Goal: Task Accomplishment & Management: Use online tool/utility

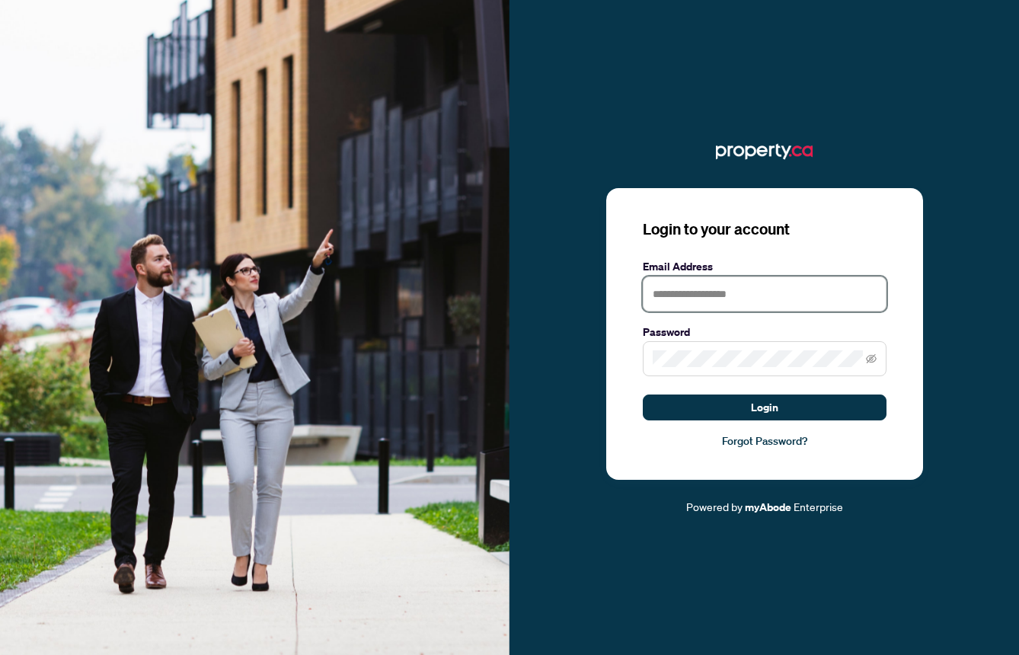
click at [755, 290] on input "text" at bounding box center [765, 293] width 244 height 35
type input "**********"
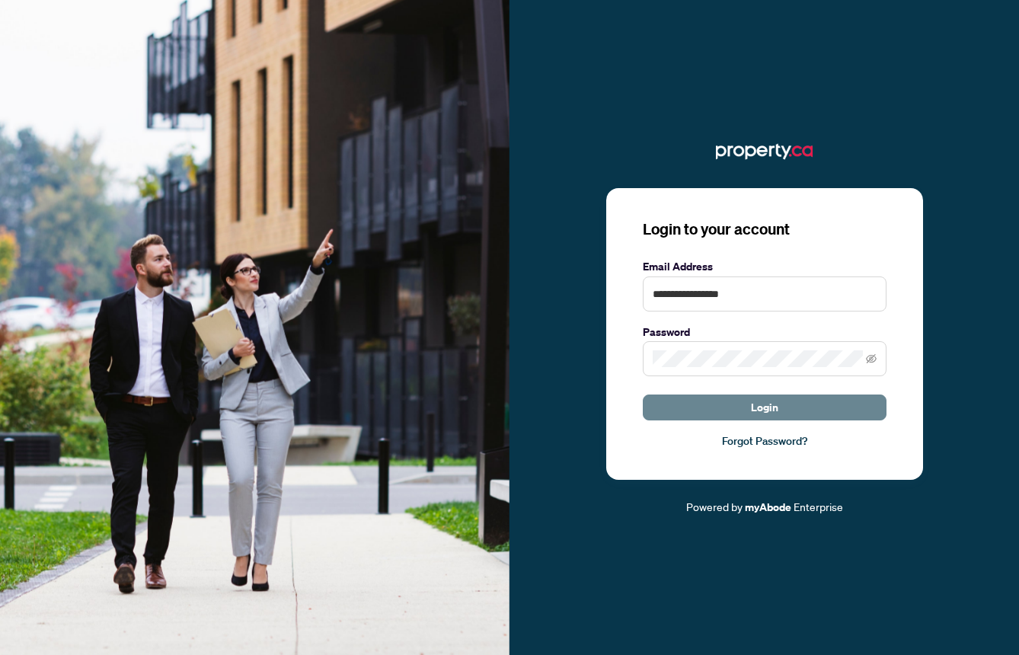
click at [778, 400] on button "Login" at bounding box center [765, 407] width 244 height 26
click at [745, 414] on button "Login" at bounding box center [765, 407] width 244 height 26
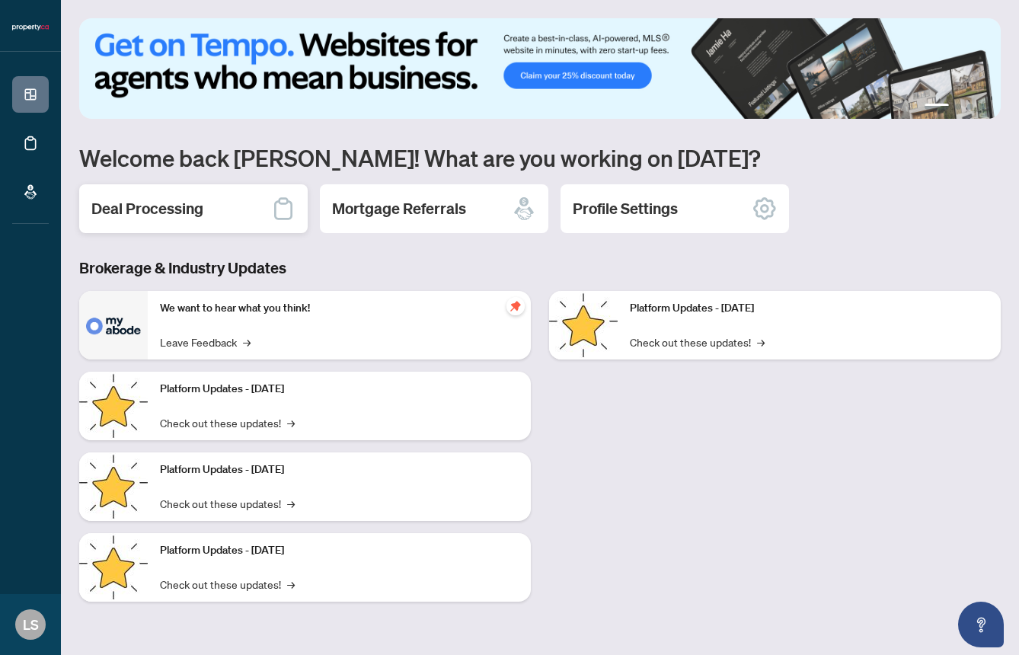
click at [179, 204] on h2 "Deal Processing" at bounding box center [147, 208] width 112 height 21
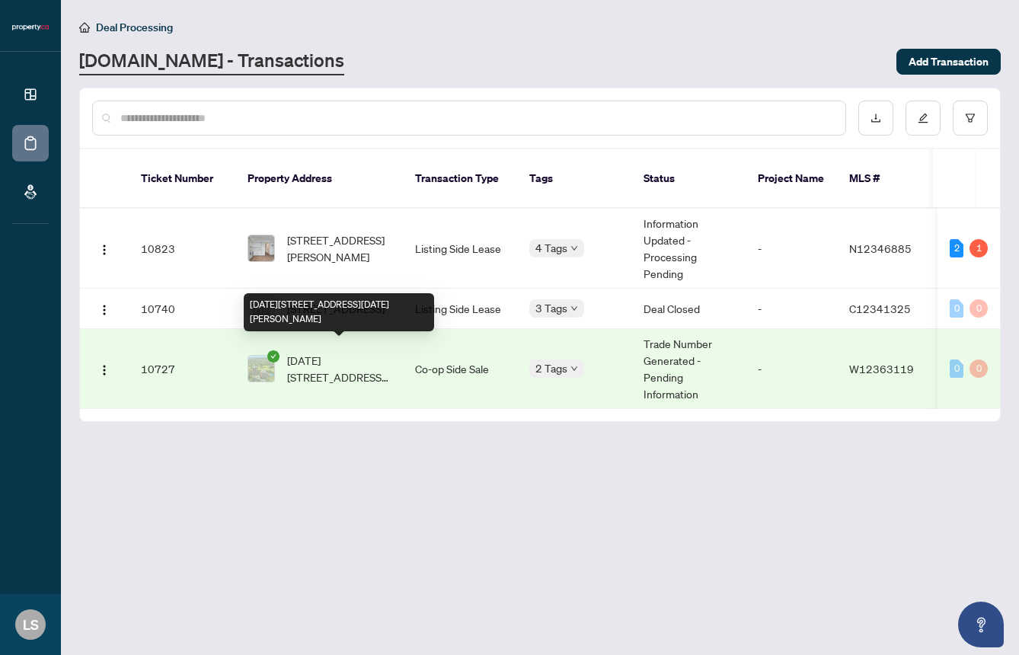
click at [353, 352] on span "[DATE][STREET_ADDRESS][DATE][PERSON_NAME]" at bounding box center [339, 369] width 104 height 34
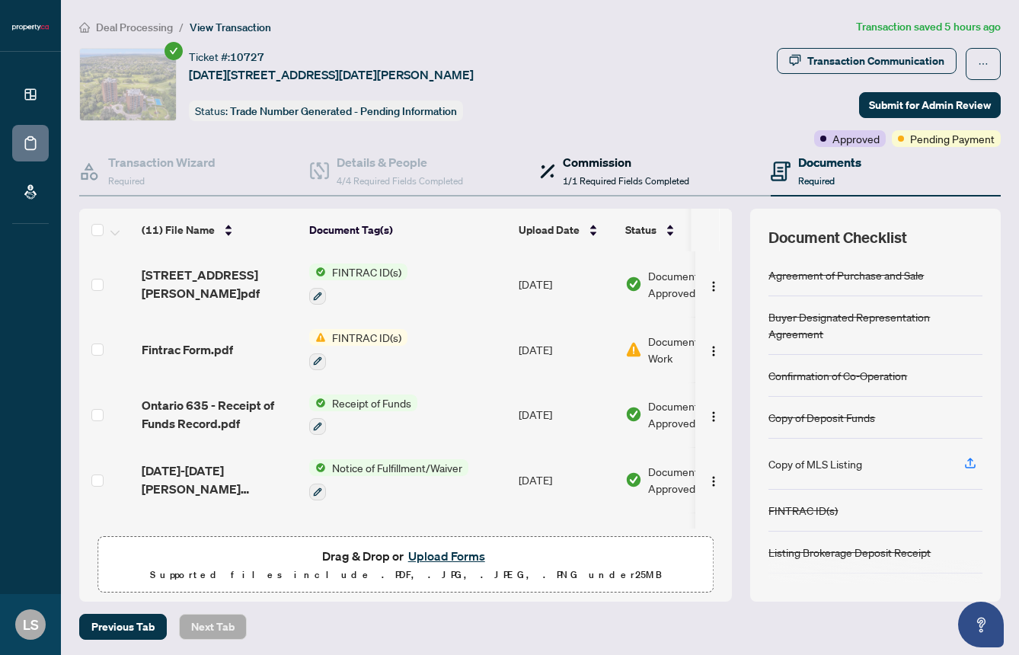
click at [570, 161] on h4 "Commission" at bounding box center [626, 162] width 126 height 18
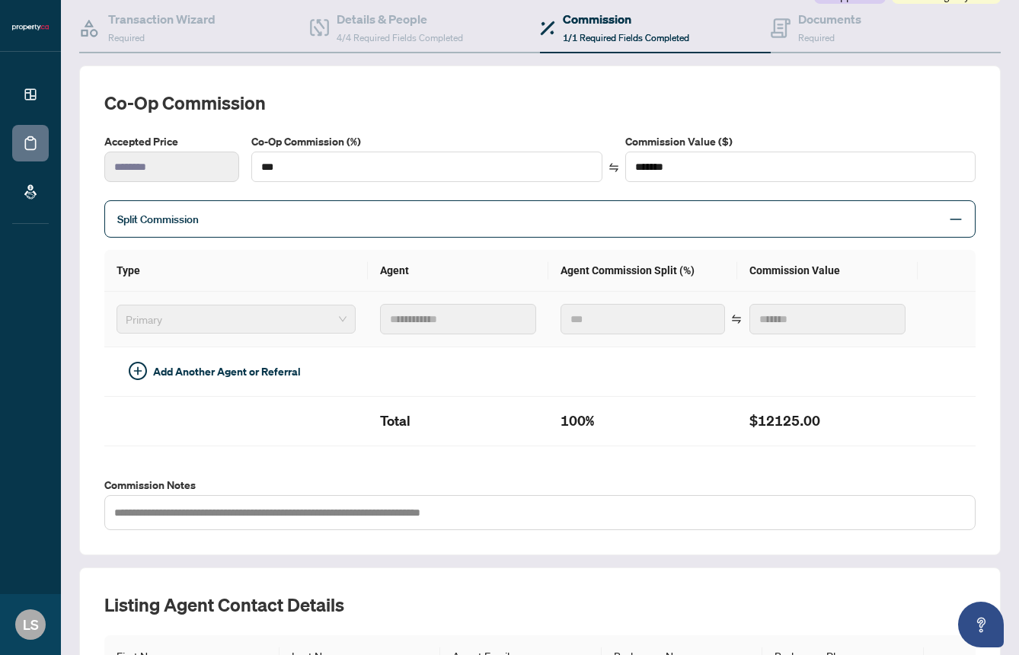
scroll to position [36, 0]
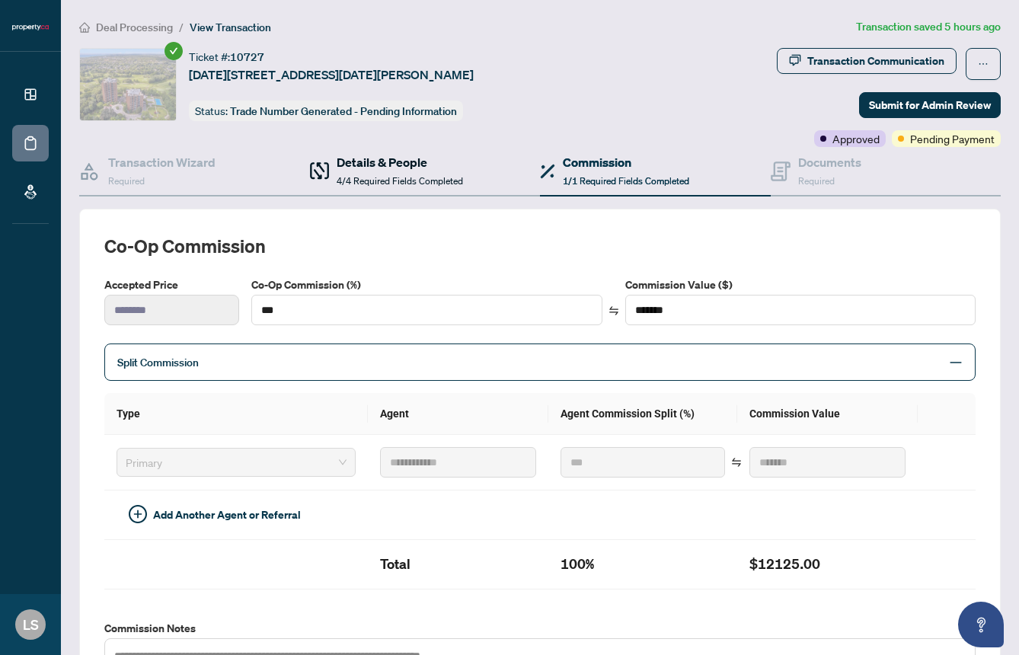
click at [367, 176] on span "4/4 Required Fields Completed" at bounding box center [400, 180] width 126 height 11
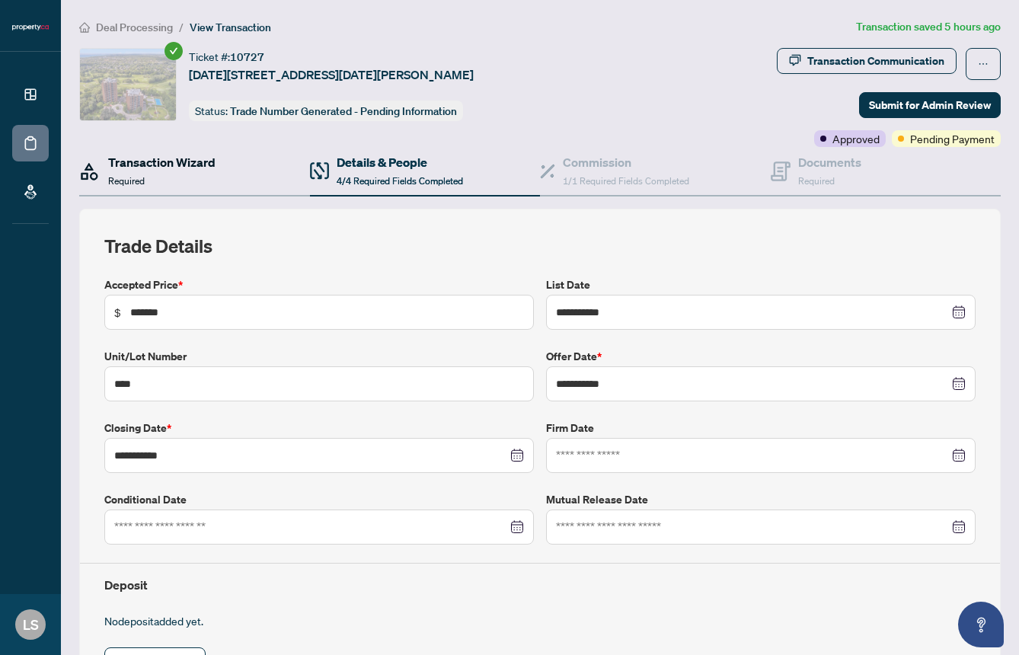
click at [160, 181] on div "Transaction Wizard Required" at bounding box center [161, 171] width 107 height 36
